Goal: Task Accomplishment & Management: Manage account settings

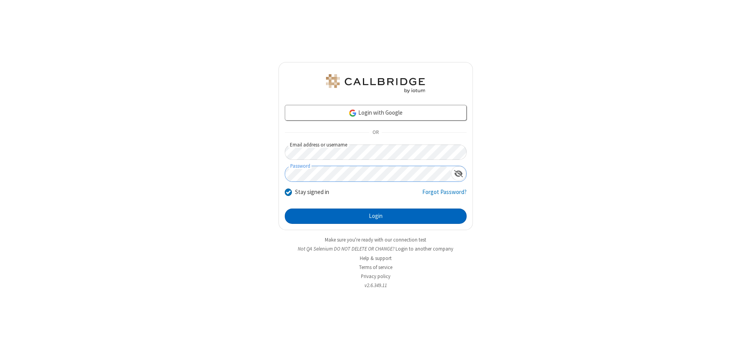
click at [376, 216] on button "Login" at bounding box center [376, 217] width 182 height 16
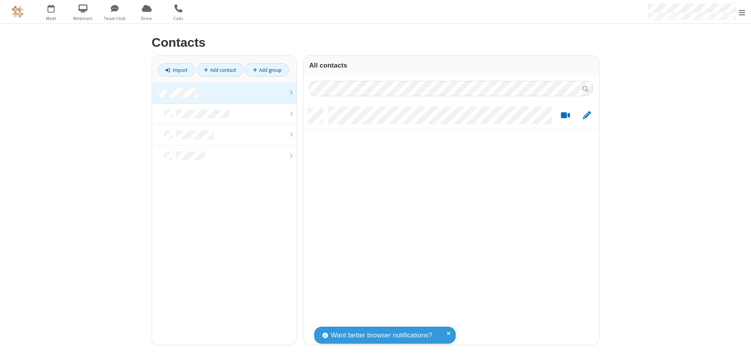
scroll to position [237, 290]
click at [224, 93] on link at bounding box center [224, 93] width 145 height 21
click at [220, 70] on link "Add contact" at bounding box center [220, 69] width 48 height 13
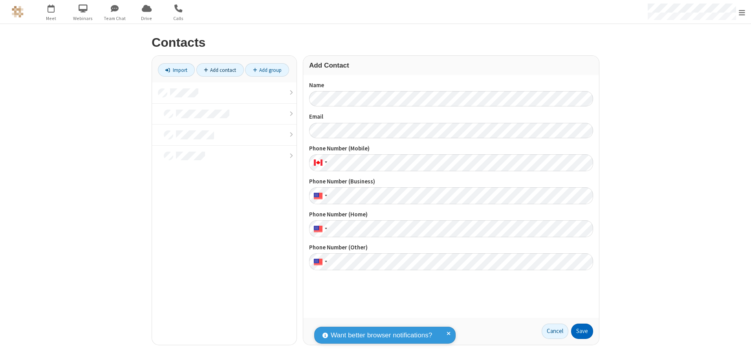
click at [582, 331] on button "Save" at bounding box center [582, 332] width 22 height 16
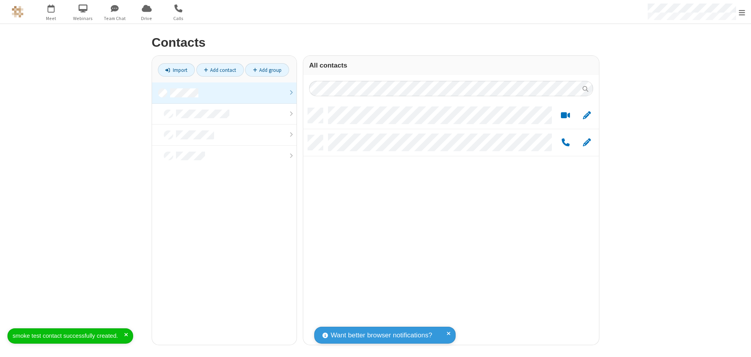
scroll to position [237, 290]
